Goal: Task Accomplishment & Management: Complete application form

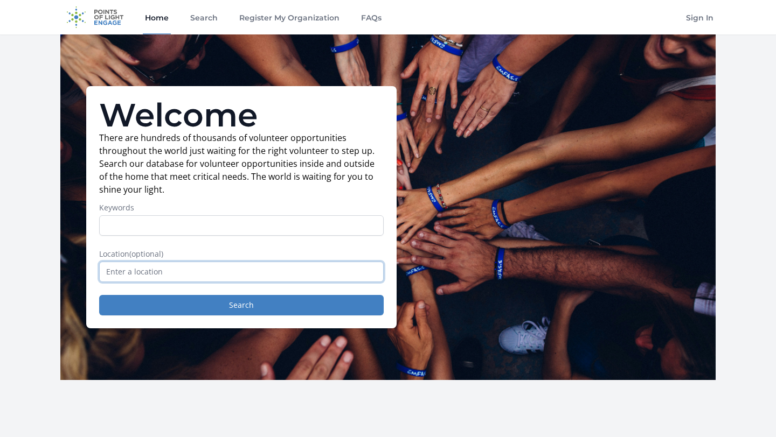
click at [172, 274] on input "text" at bounding box center [241, 272] width 284 height 20
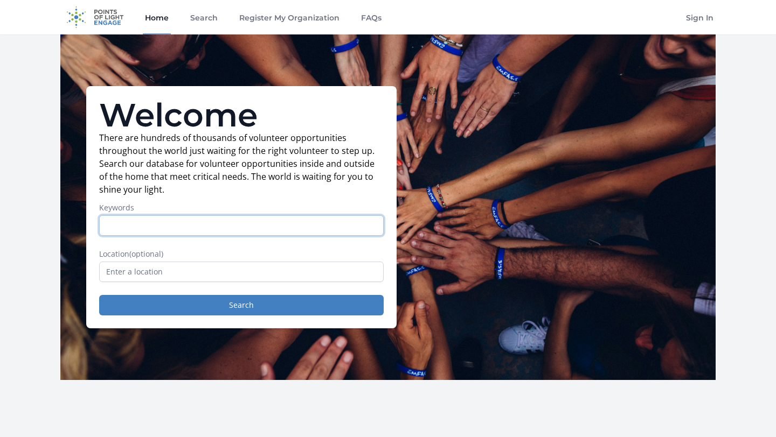
click at [191, 232] on input "Keywords" at bounding box center [241, 225] width 284 height 20
type input "virtual"
click at [99, 295] on button "Search" at bounding box center [241, 305] width 284 height 20
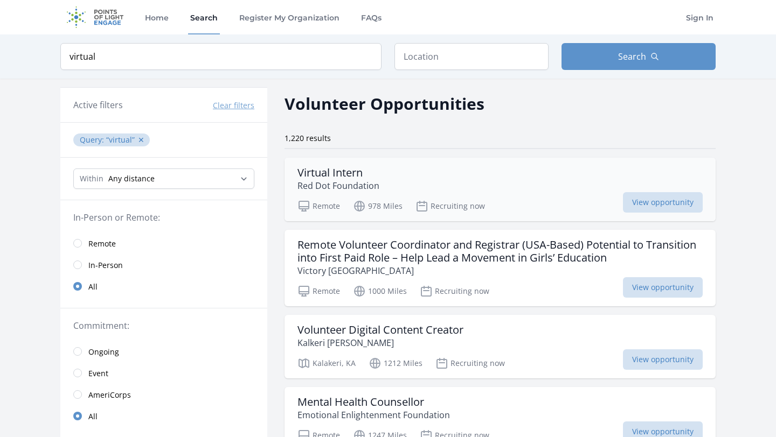
click at [350, 173] on h3 "Virtual Intern" at bounding box center [338, 172] width 82 height 13
click at [644, 198] on span "View opportunity" at bounding box center [663, 202] width 80 height 20
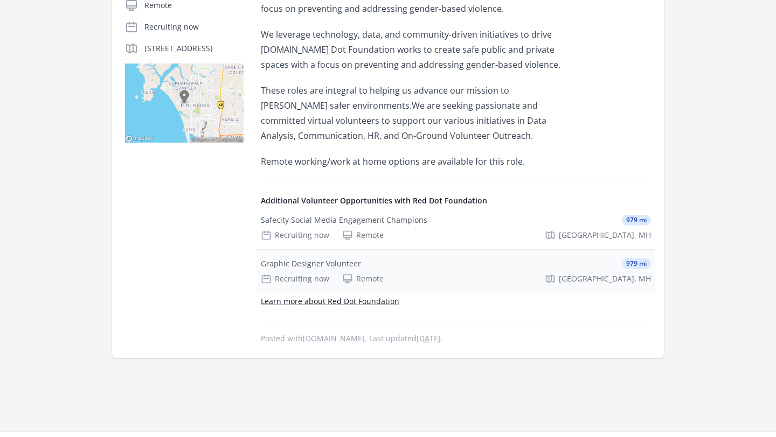
scroll to position [248, 0]
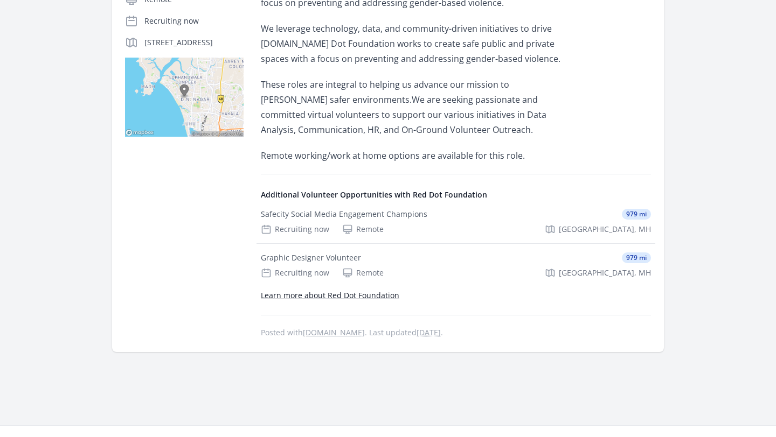
click at [354, 298] on link "Learn more about Red Dot Foundation" at bounding box center [330, 295] width 138 height 10
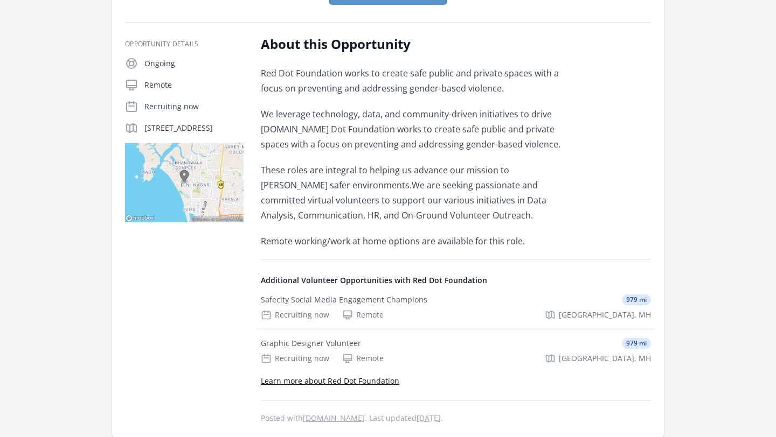
scroll to position [159, 0]
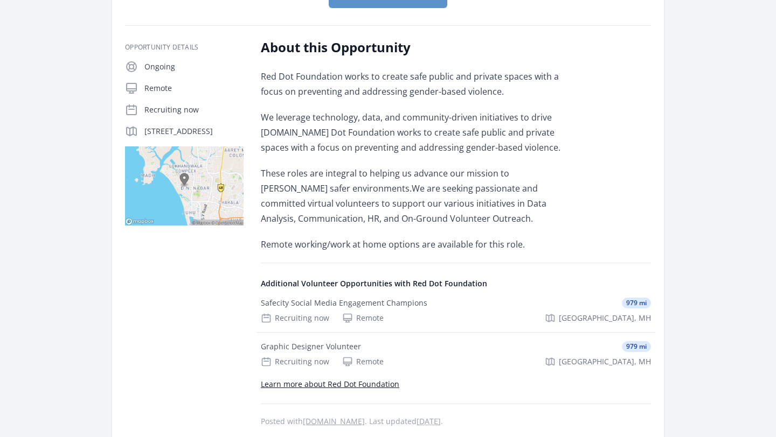
click at [500, 248] on p "Remote working/work at home options are available for this role." at bounding box center [418, 244] width 315 height 15
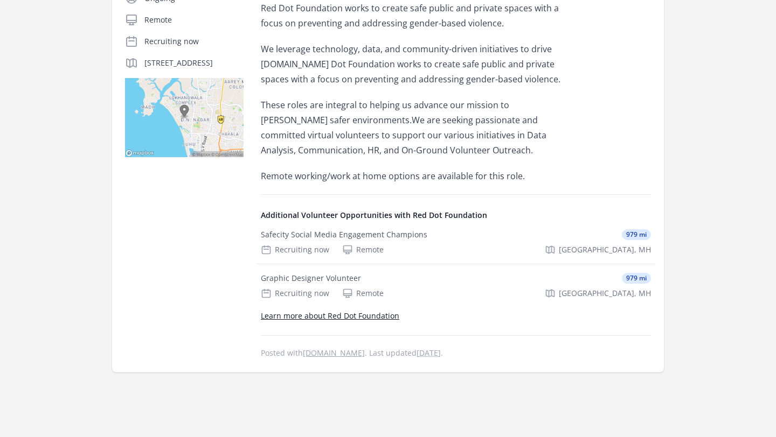
scroll to position [232, 0]
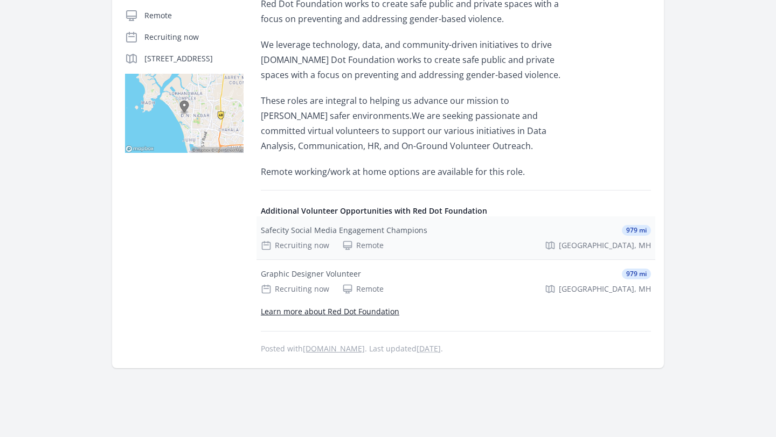
click at [313, 232] on div "Safecity Social Media Engagement Champions" at bounding box center [344, 230] width 166 height 11
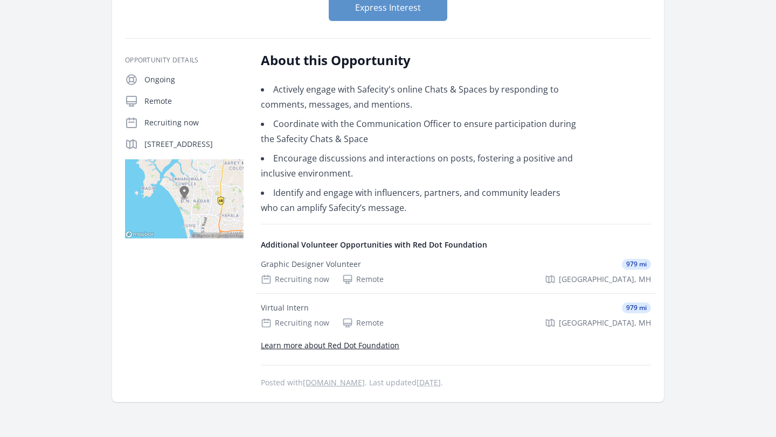
scroll to position [166, 0]
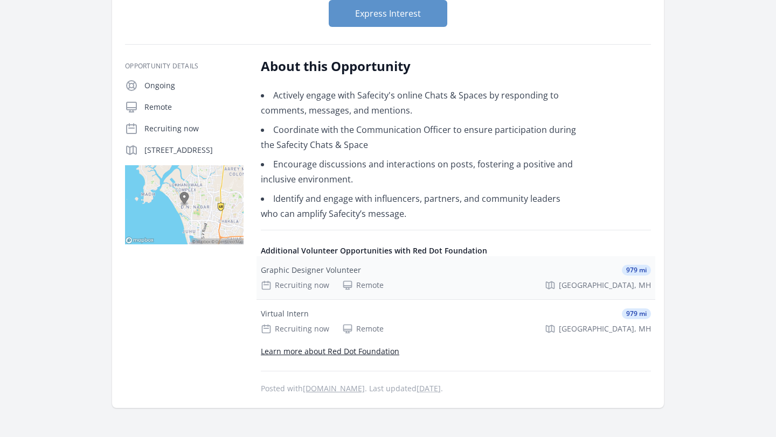
click at [329, 268] on div "Graphic Designer Volunteer" at bounding box center [311, 270] width 100 height 11
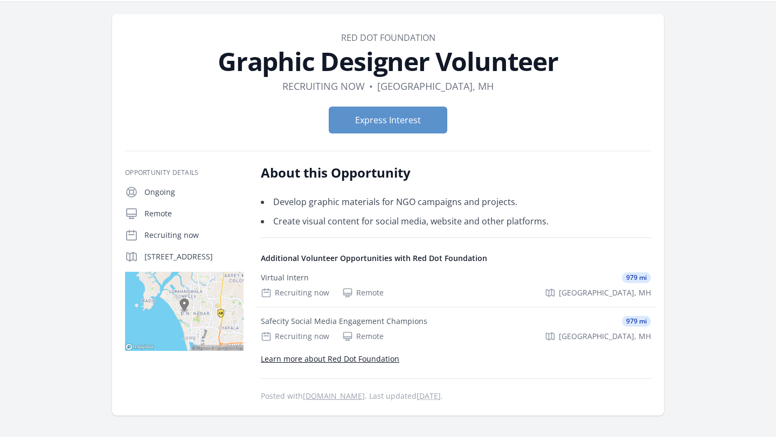
scroll to position [34, 0]
click at [291, 275] on div "Virtual Intern" at bounding box center [285, 277] width 48 height 11
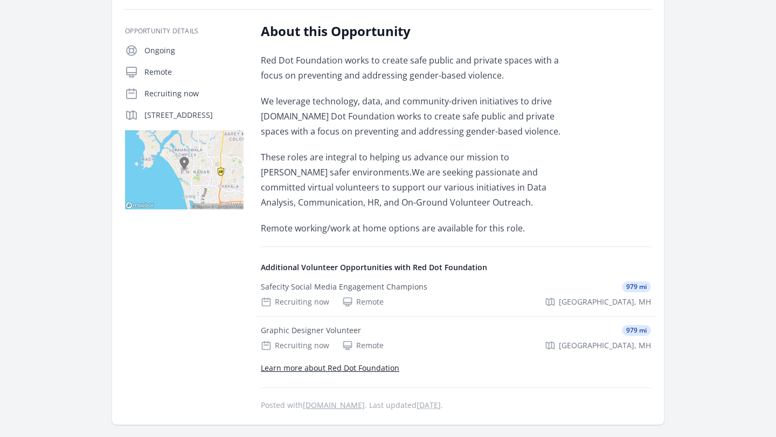
scroll to position [176, 0]
click at [338, 331] on div "Graphic Designer Volunteer" at bounding box center [311, 330] width 100 height 11
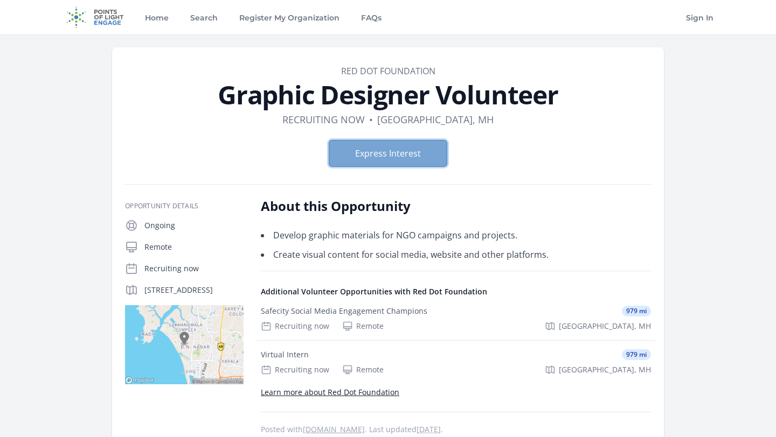
click at [382, 154] on button "Express Interest" at bounding box center [388, 153] width 118 height 27
